Goal: Share content: Share content

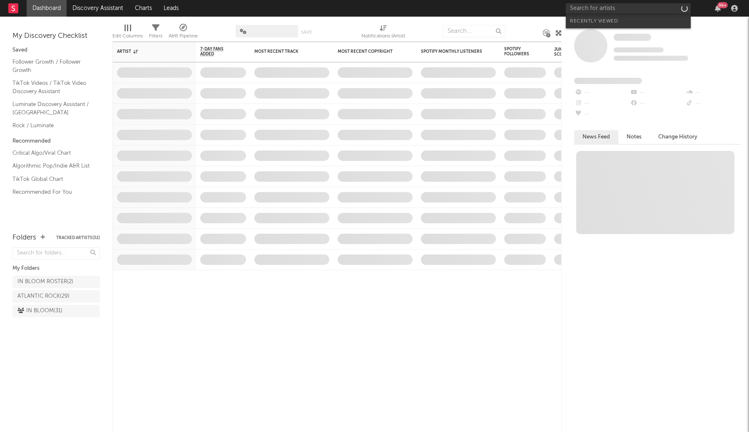
click at [609, 9] on input "text" at bounding box center [628, 8] width 125 height 10
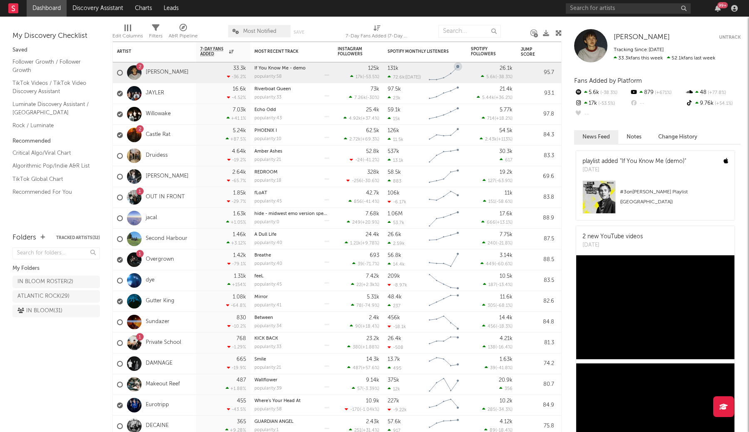
click at [583, 8] on input "text" at bounding box center [628, 8] width 125 height 10
type input "d"
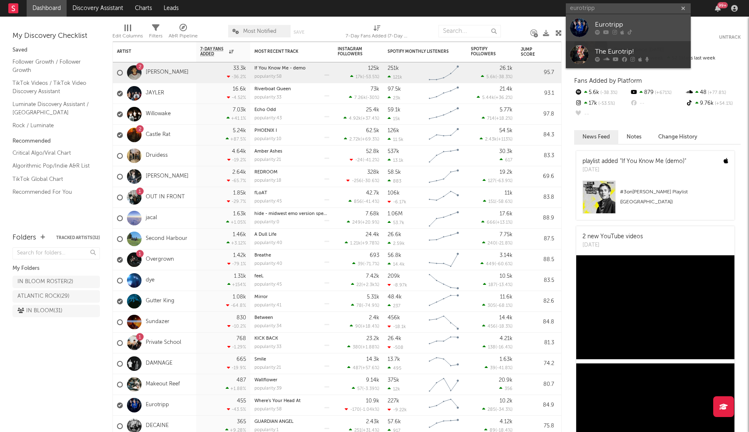
type input "eurotripp"
click at [594, 25] on link "Eurotripp" at bounding box center [628, 27] width 125 height 27
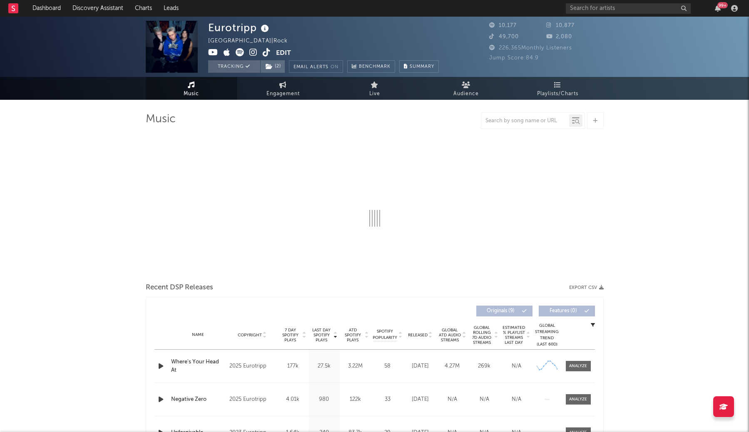
select select "1w"
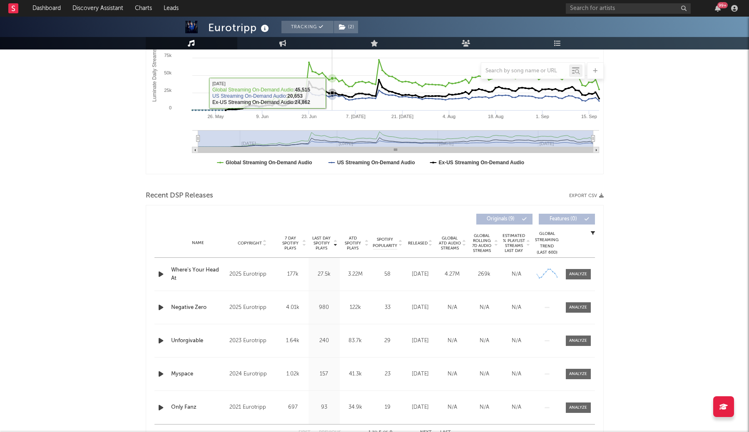
scroll to position [160, 0]
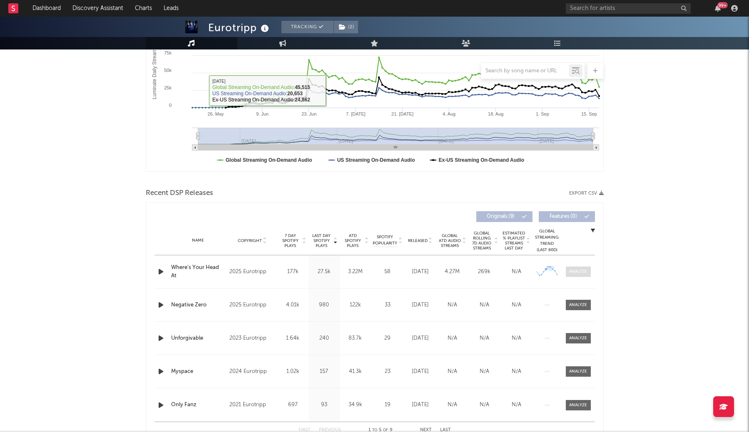
click at [583, 273] on div at bounding box center [578, 272] width 18 height 6
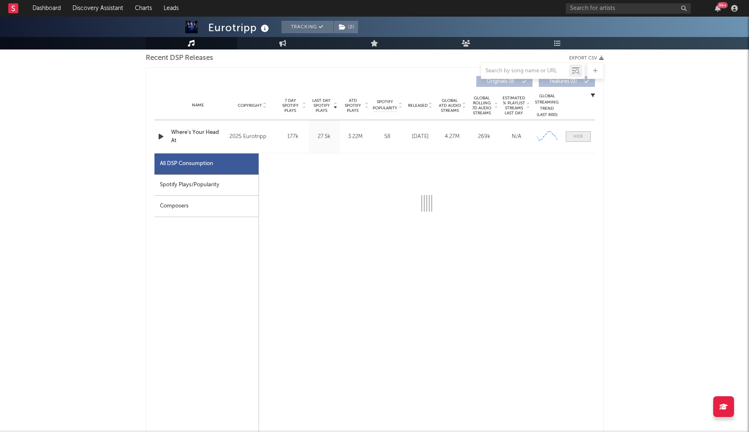
scroll to position [297, 0]
select select "1w"
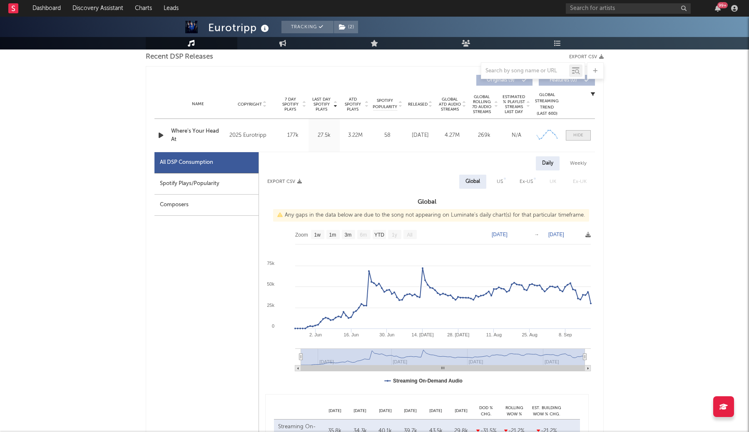
click at [578, 136] on div at bounding box center [578, 135] width 10 height 6
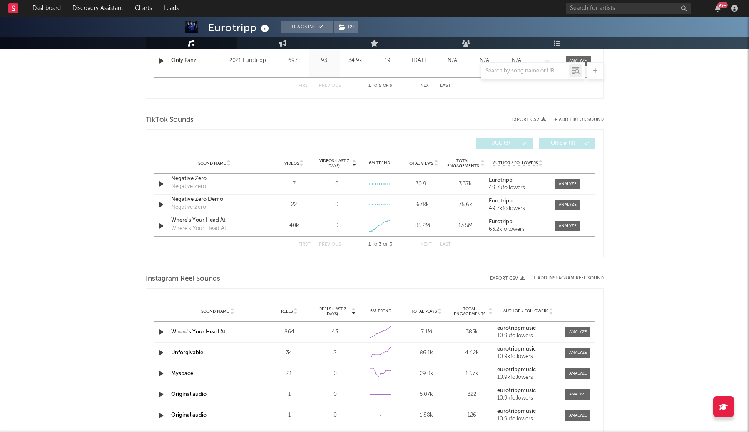
scroll to position [596, 0]
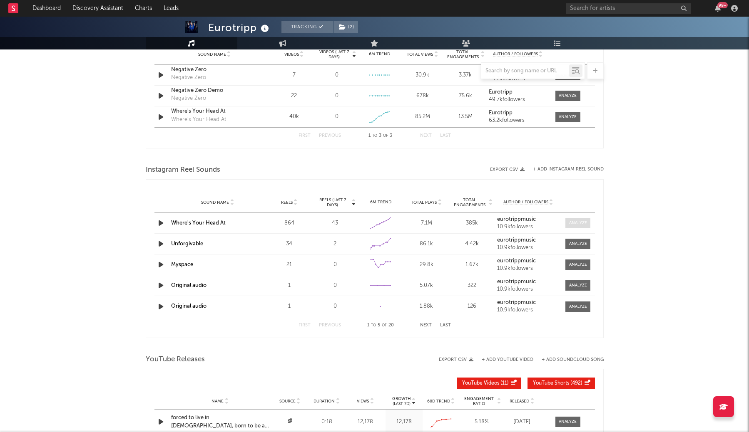
click at [582, 226] on div at bounding box center [578, 223] width 18 height 6
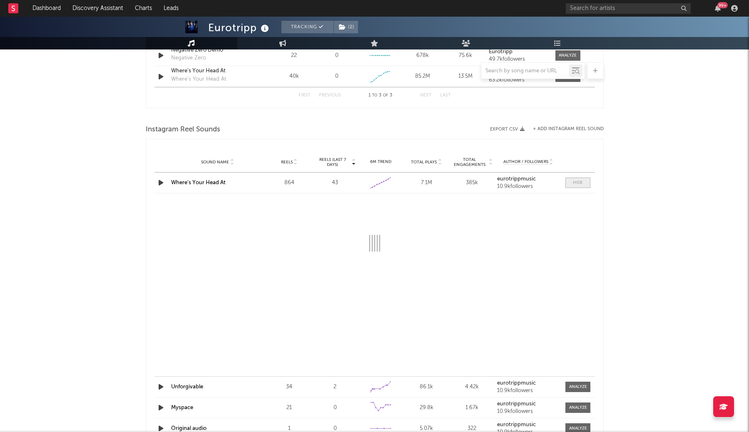
scroll to position [654, 0]
select select "1w"
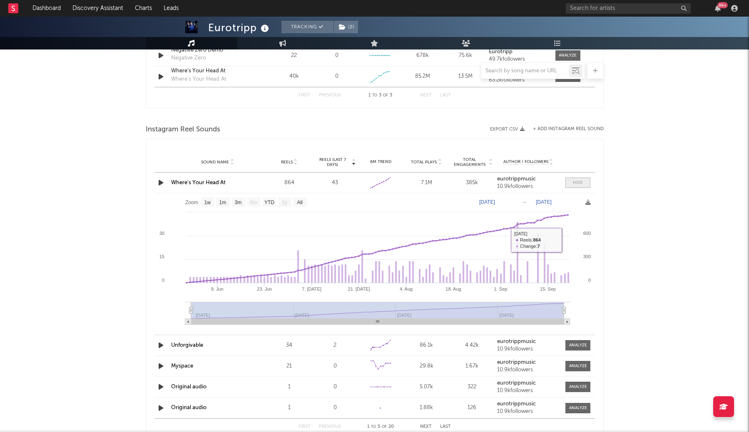
click at [576, 181] on div at bounding box center [578, 183] width 10 height 6
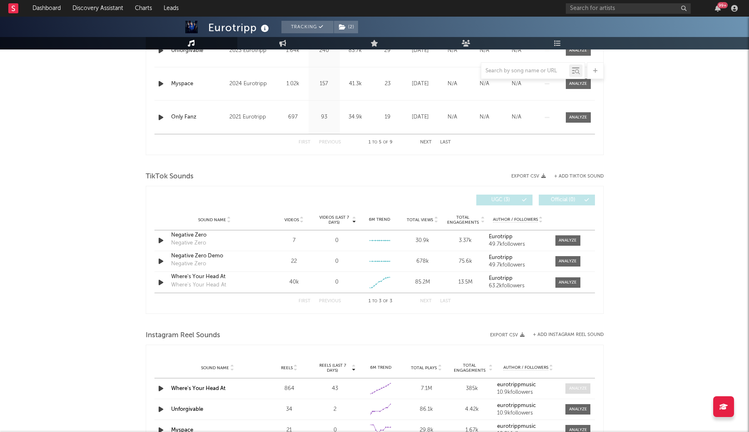
scroll to position [447, 0]
click at [578, 176] on button "+ Add TikTok Sound" at bounding box center [579, 178] width 50 height 5
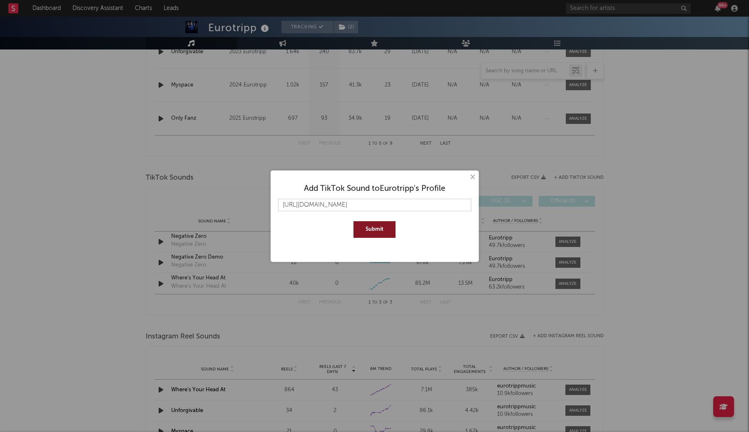
type input "[URL][DOMAIN_NAME]"
click at [364, 227] on button "Submit" at bounding box center [374, 229] width 42 height 17
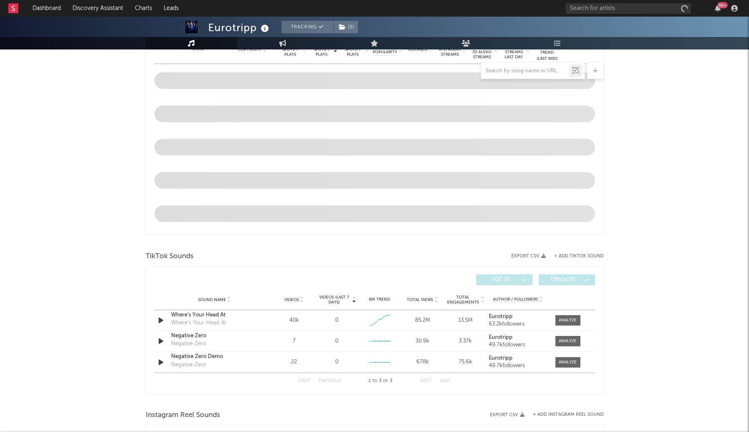
select select "1w"
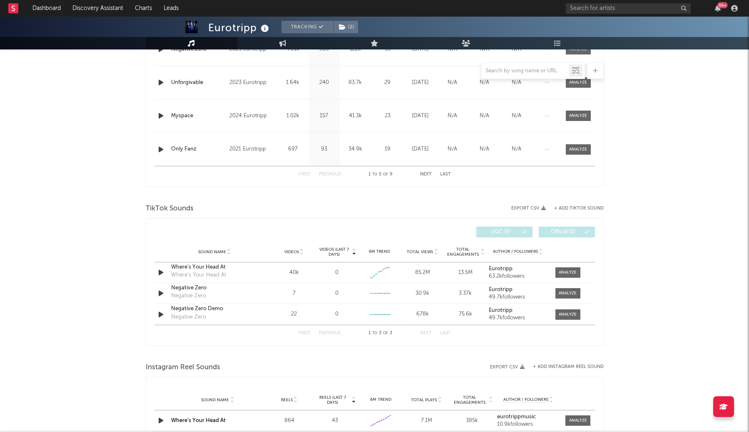
scroll to position [418, 0]
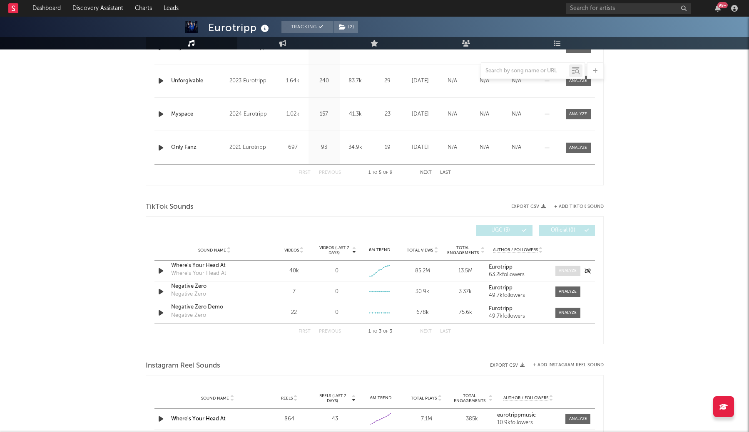
click at [563, 271] on div at bounding box center [567, 271] width 18 height 6
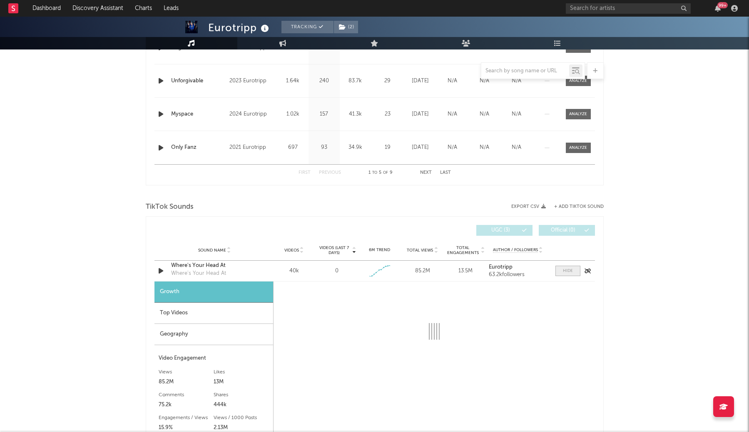
select select "1w"
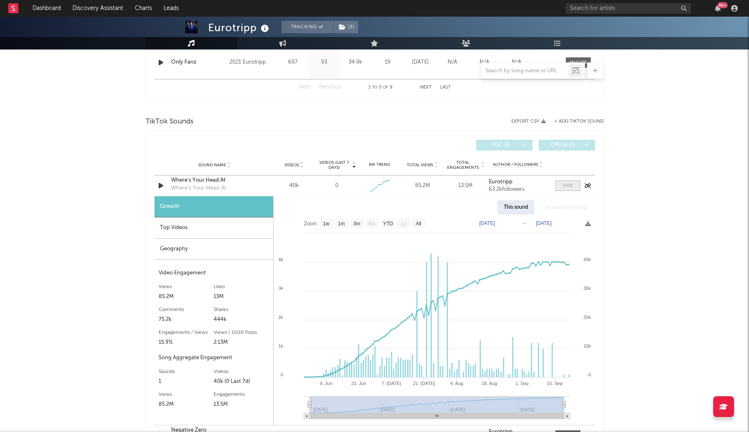
scroll to position [511, 0]
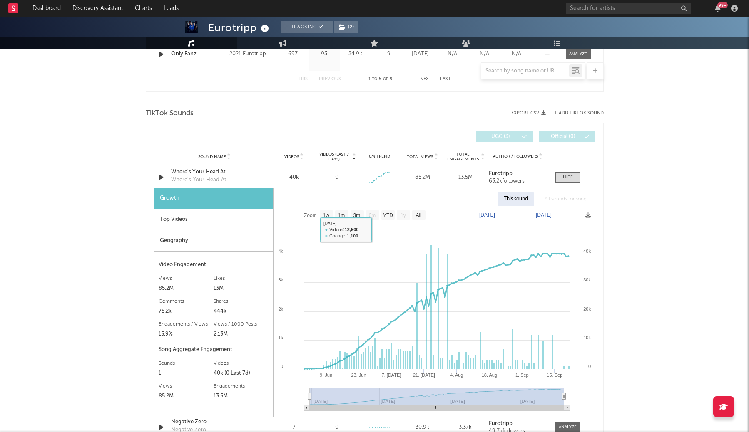
click at [204, 223] on div "Top Videos" at bounding box center [213, 219] width 119 height 21
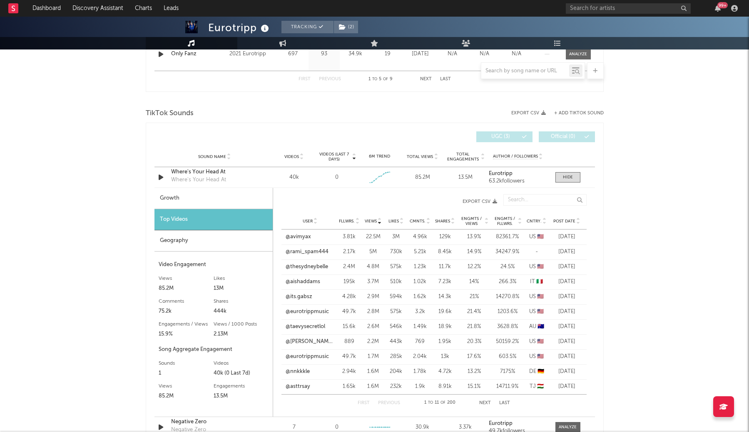
click at [563, 222] on span "Post Date" at bounding box center [564, 221] width 22 height 5
click at [312, 239] on link "@rami_spam444" at bounding box center [307, 237] width 43 height 8
click at [318, 266] on link "@tommatetom" at bounding box center [305, 267] width 38 height 8
click at [314, 239] on link "@rami_spam444" at bounding box center [307, 237] width 43 height 8
click at [486, 404] on button "Next" at bounding box center [485, 403] width 12 height 5
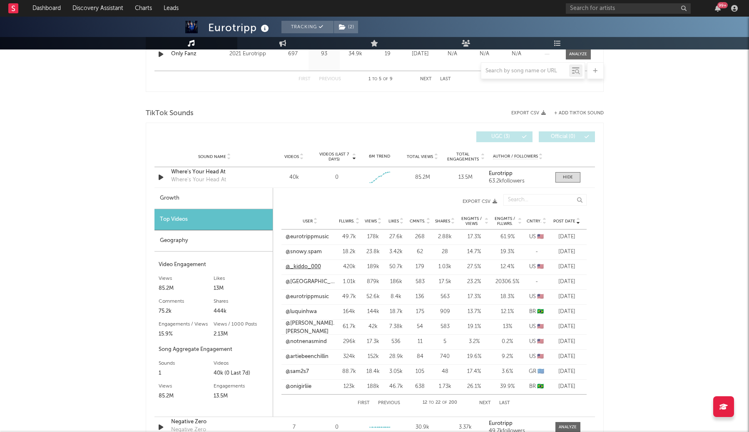
click at [308, 267] on link "@_kiddo_000" at bounding box center [302, 267] width 35 height 8
